Goal: Task Accomplishment & Management: Use online tool/utility

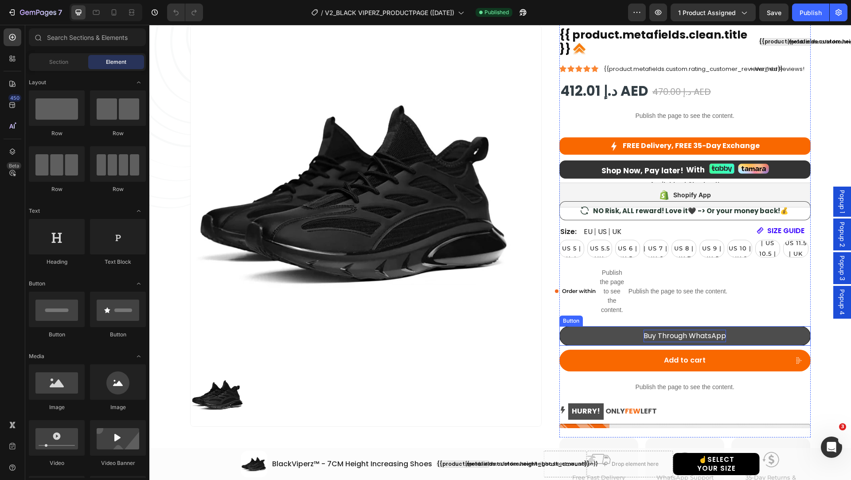
scroll to position [109, 0]
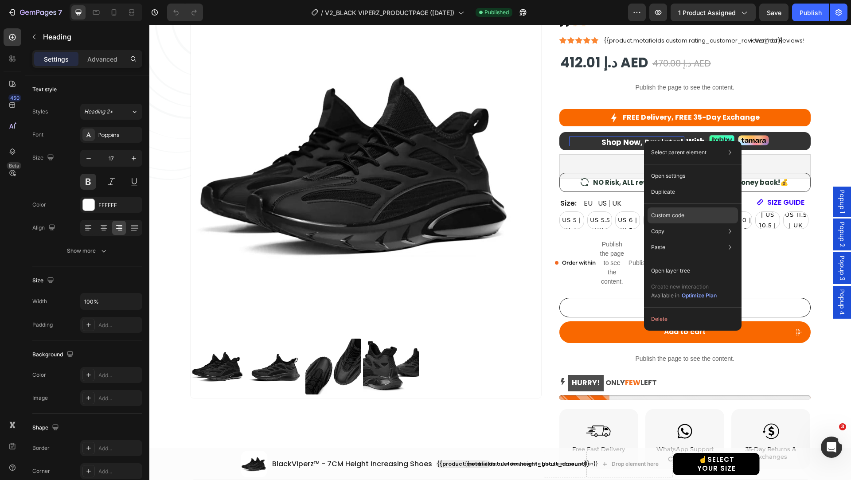
click at [705, 239] on div "Custom code" at bounding box center [692, 247] width 90 height 16
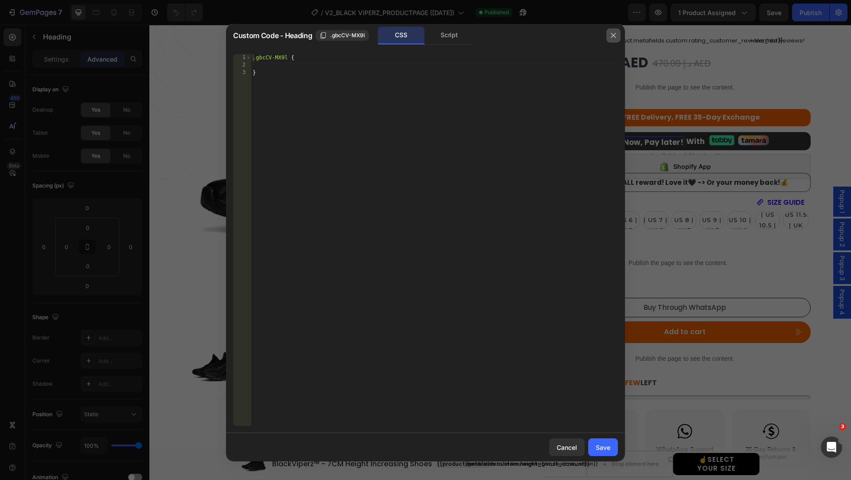
drag, startPoint x: 616, startPoint y: 35, endPoint x: 474, endPoint y: 18, distance: 142.9
click at [616, 35] on icon "button" at bounding box center [613, 35] width 7 height 7
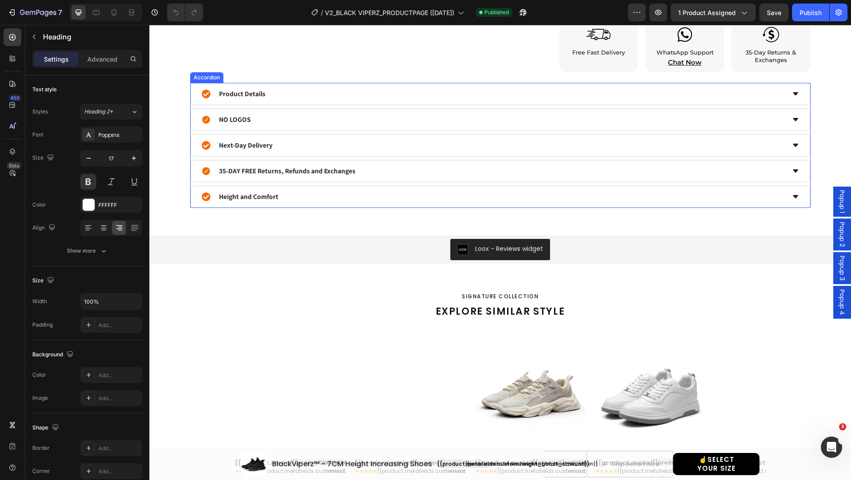
scroll to position [505, 0]
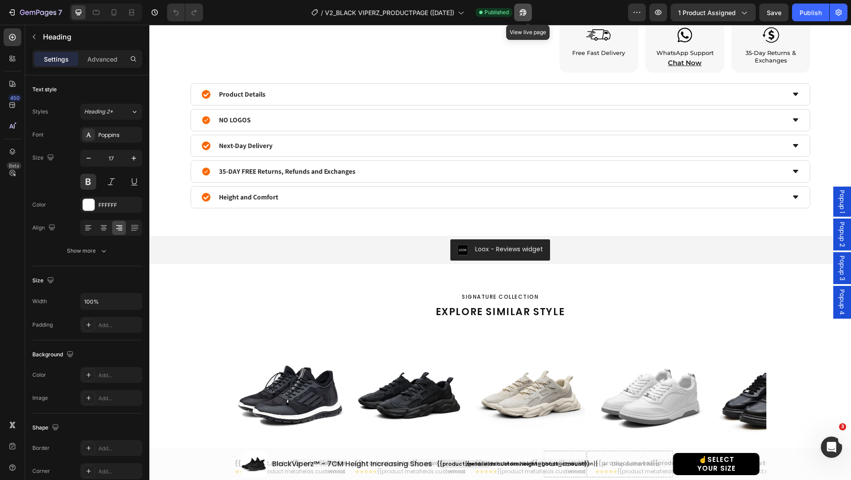
click at [522, 13] on icon "button" at bounding box center [520, 14] width 2 height 2
click at [526, 8] on icon "button" at bounding box center [522, 12] width 9 height 9
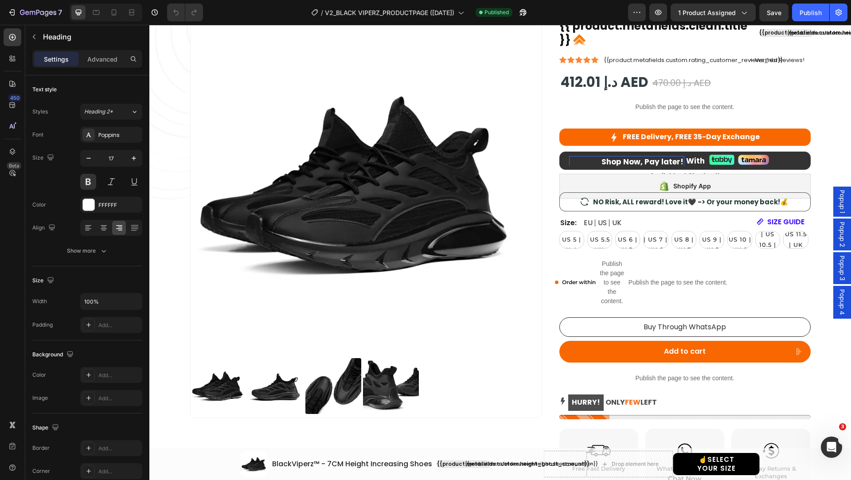
scroll to position [0, 0]
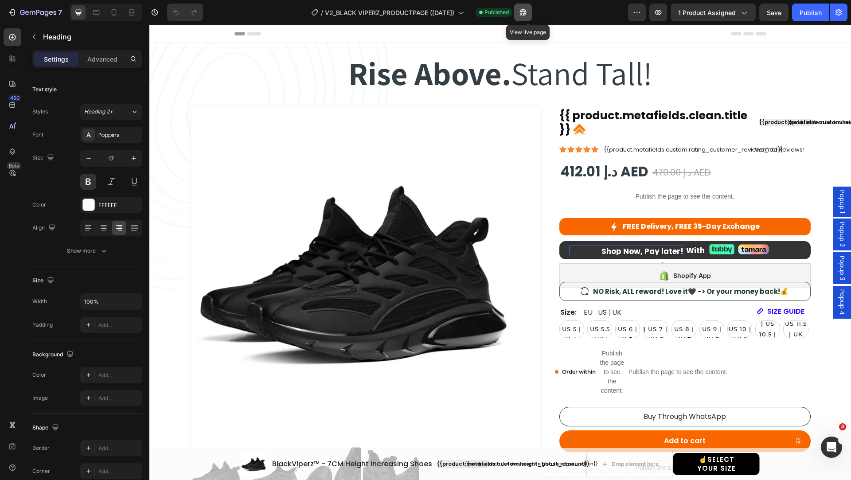
click at [524, 15] on icon "button" at bounding box center [522, 12] width 9 height 9
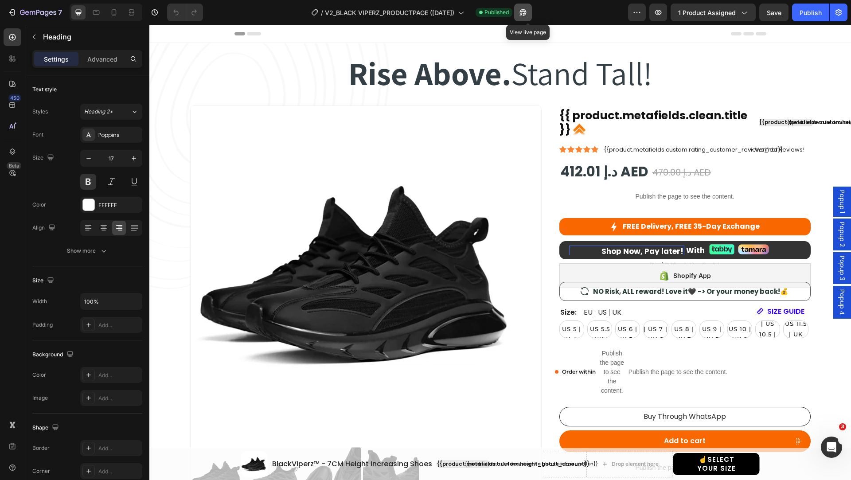
click at [524, 15] on icon "button" at bounding box center [522, 12] width 9 height 9
click at [43, 11] on icon "button" at bounding box center [42, 13] width 4 height 4
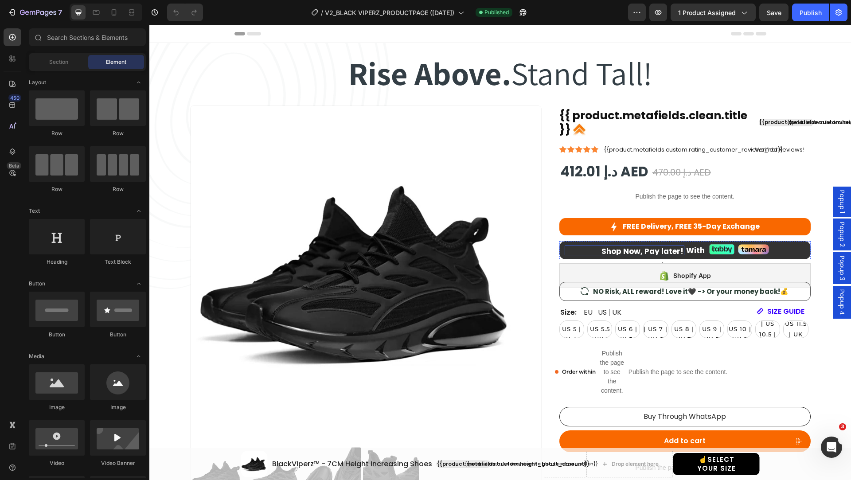
click at [565, 246] on div "Shop Now, Pay later! Heading Split to 4 Payments! Heading Row" at bounding box center [625, 251] width 120 height 10
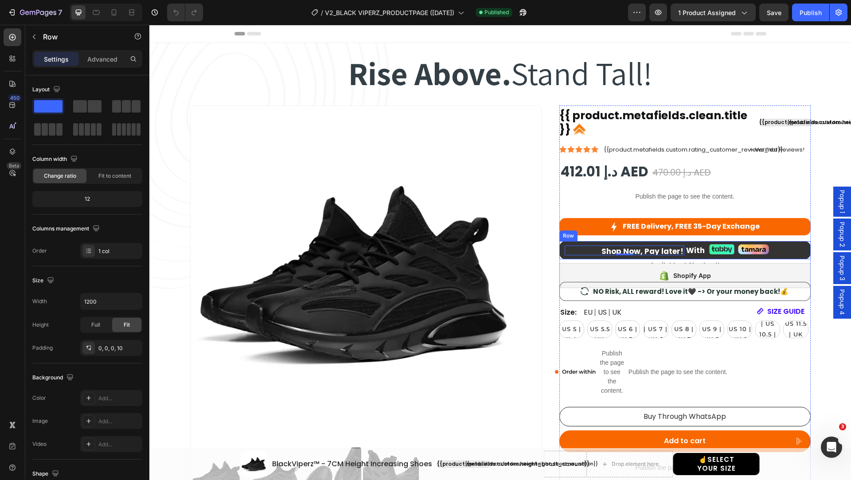
click at [581, 242] on div "Shop Now, Pay later! Heading Split to 4 Payments! Heading Row 0 With Heading Im…" at bounding box center [684, 250] width 251 height 18
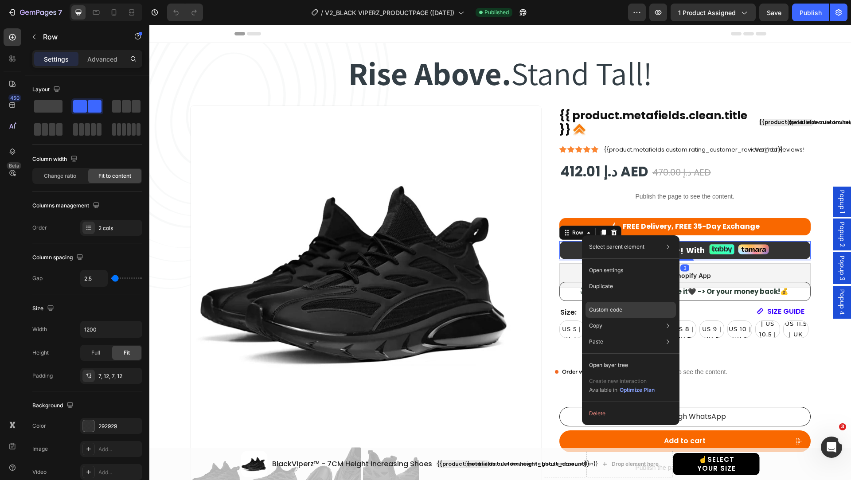
click at [637, 308] on div "Custom code" at bounding box center [630, 310] width 90 height 16
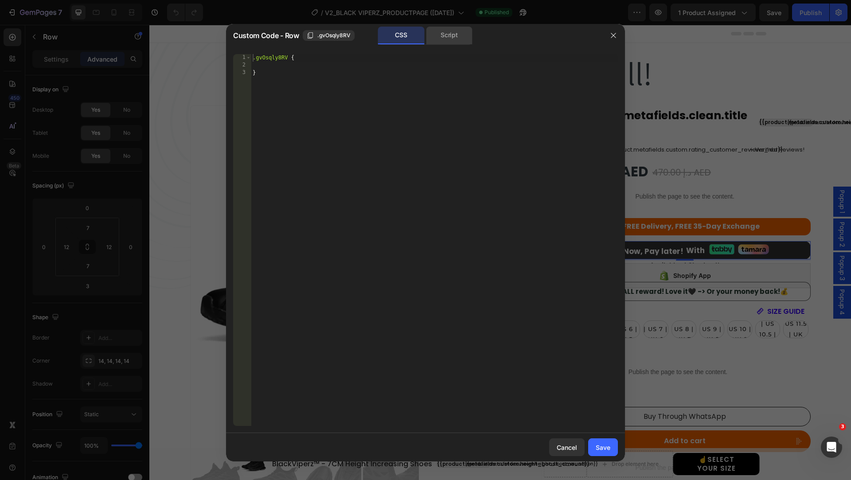
click at [464, 38] on div "Script" at bounding box center [449, 36] width 47 height 18
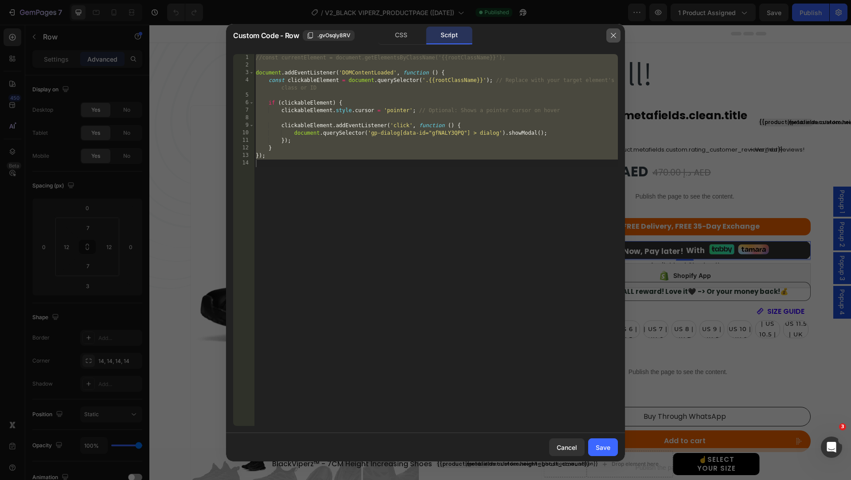
click at [610, 35] on icon "button" at bounding box center [613, 35] width 7 height 7
